Goal: Information Seeking & Learning: Find specific fact

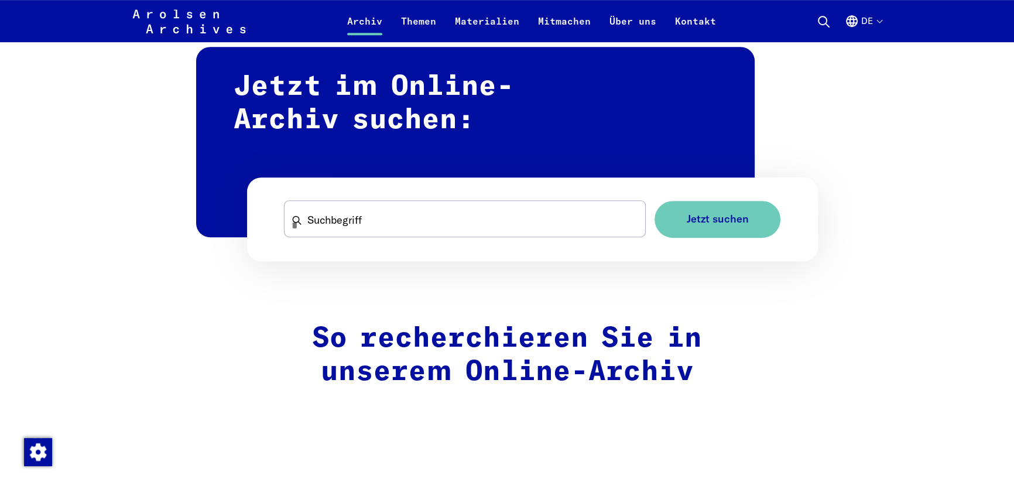
scroll to position [716, 0]
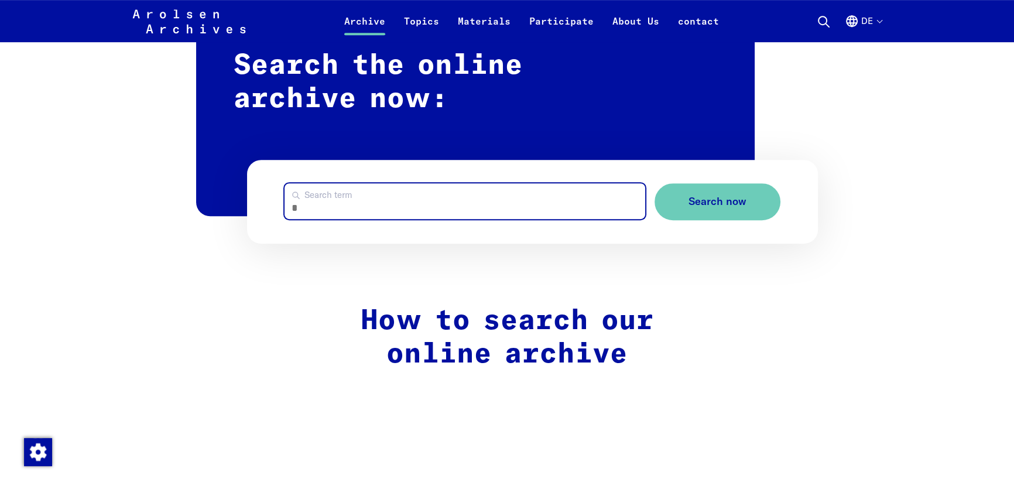
click at [415, 209] on input "Search term" at bounding box center [464, 201] width 360 height 36
type input "**********"
click at [654, 183] on button "Search now" at bounding box center [717, 201] width 126 height 37
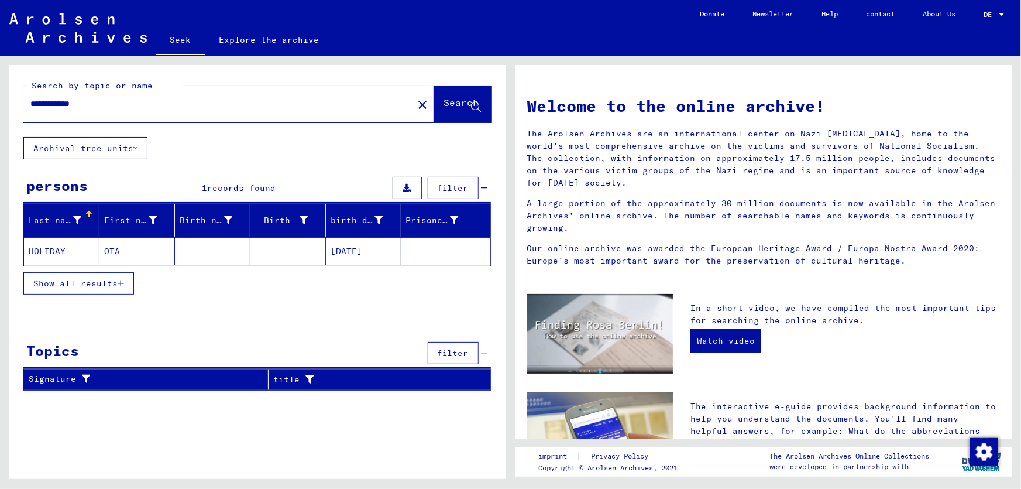
click at [337, 250] on font "11/20/1895" at bounding box center [347, 251] width 32 height 11
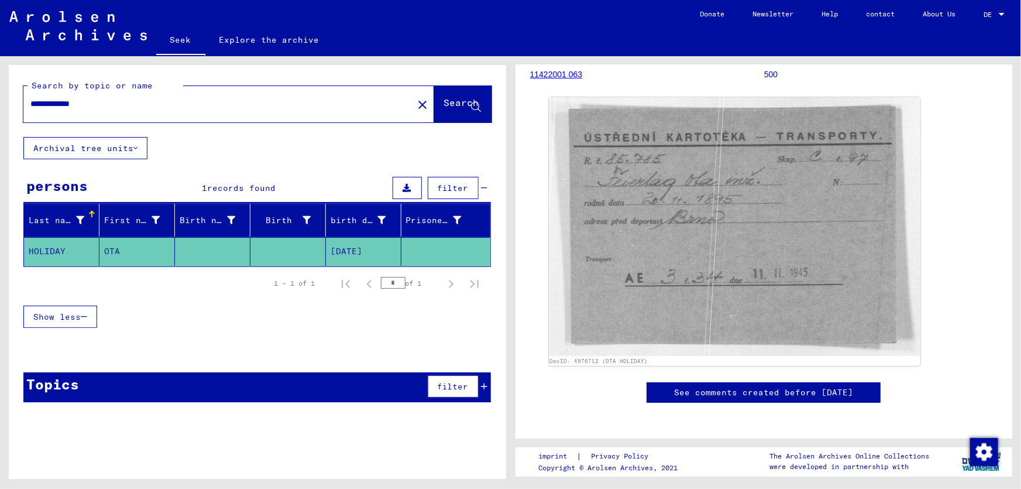
scroll to position [132, 0]
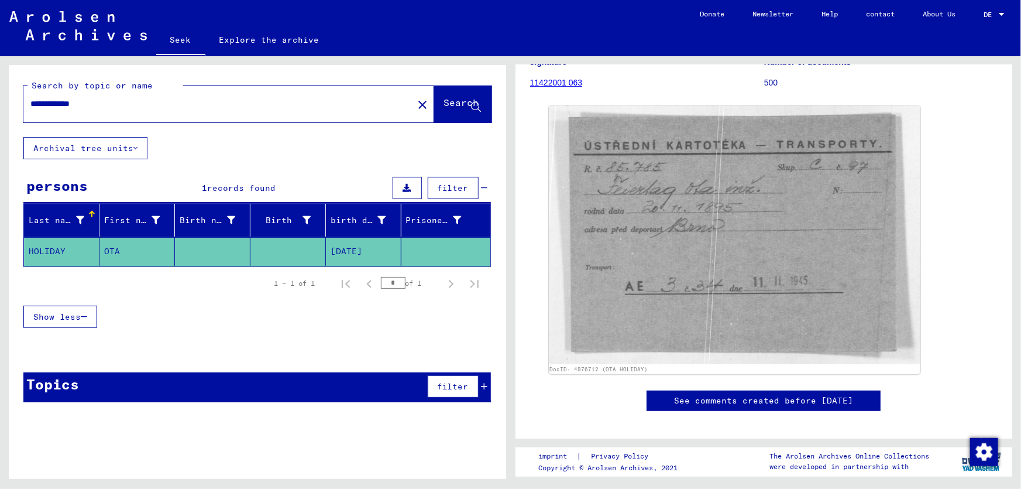
click at [23, 286] on div "1 – 1 of 1 * of 1" at bounding box center [257, 283] width 468 height 33
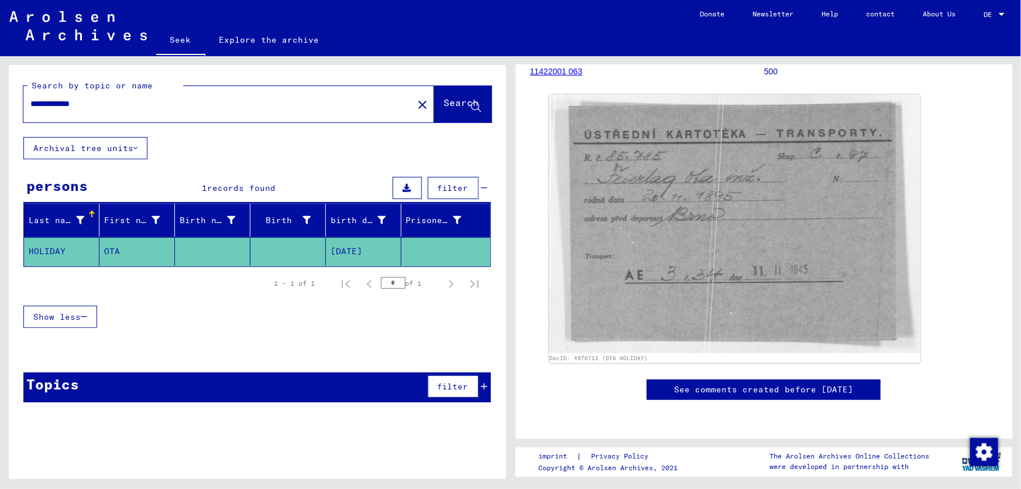
scroll to position [147, 0]
